Goal: Information Seeking & Learning: Understand process/instructions

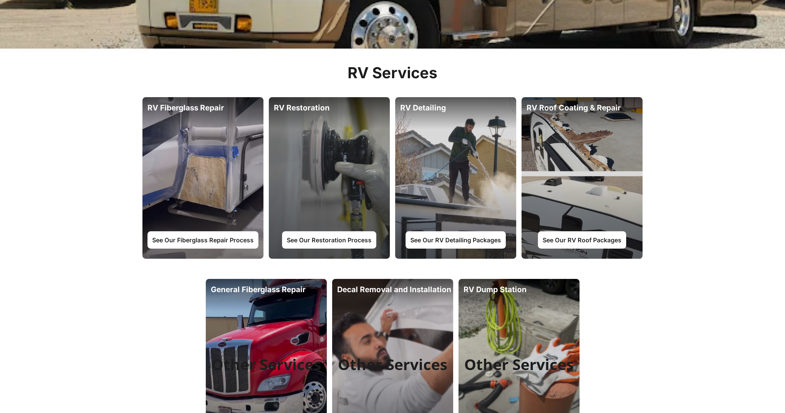
scroll to position [262, 0]
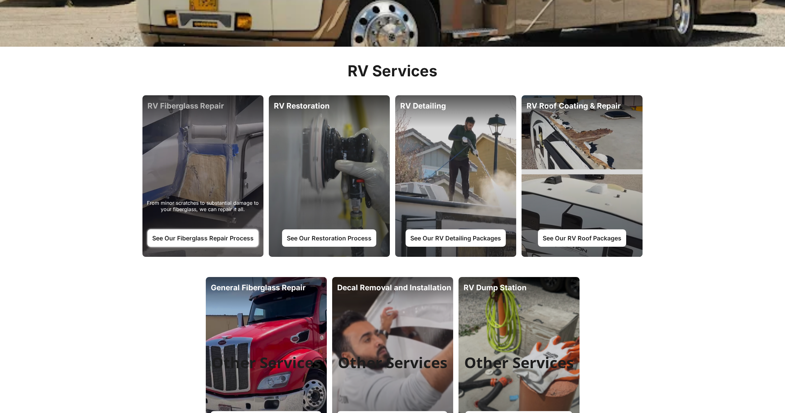
click at [194, 234] on link "See Our Fiberglass Repair Process" at bounding box center [203, 237] width 111 height 17
